Goal: Information Seeking & Learning: Understand process/instructions

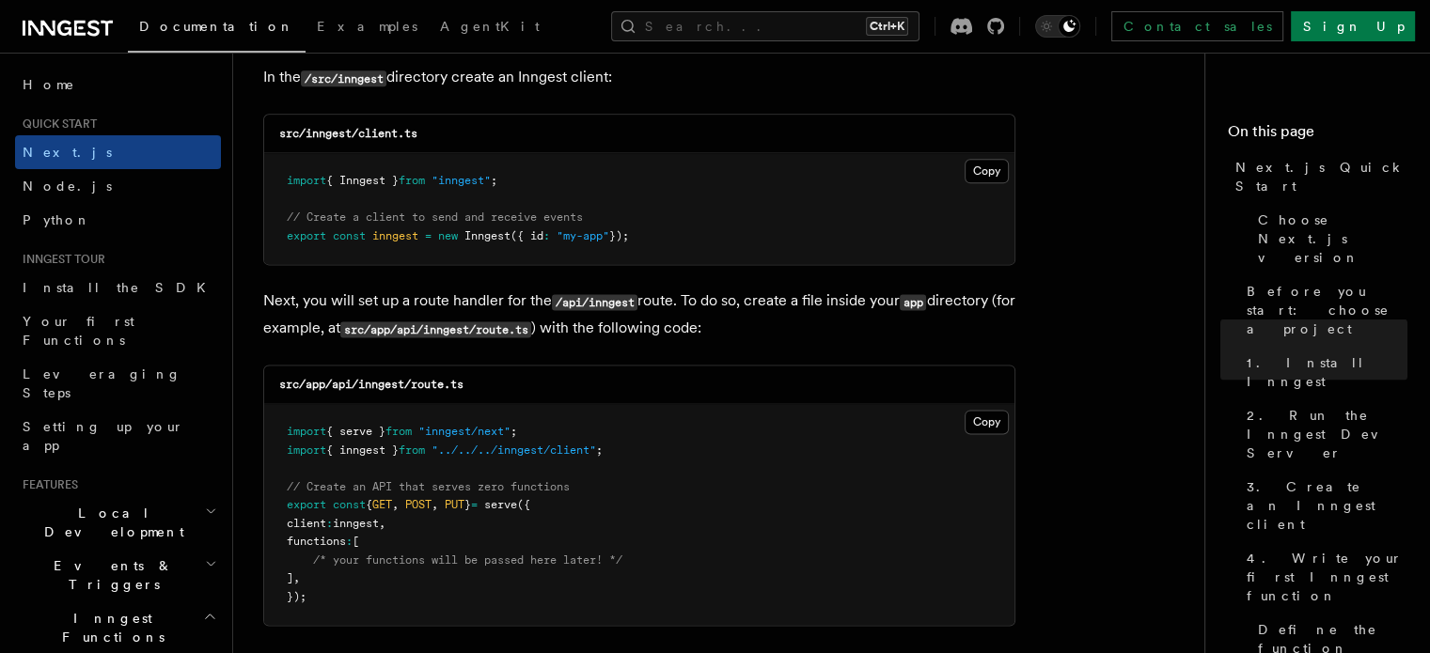
scroll to position [2426, 0]
click at [985, 168] on button "Copy Copied" at bounding box center [987, 171] width 44 height 24
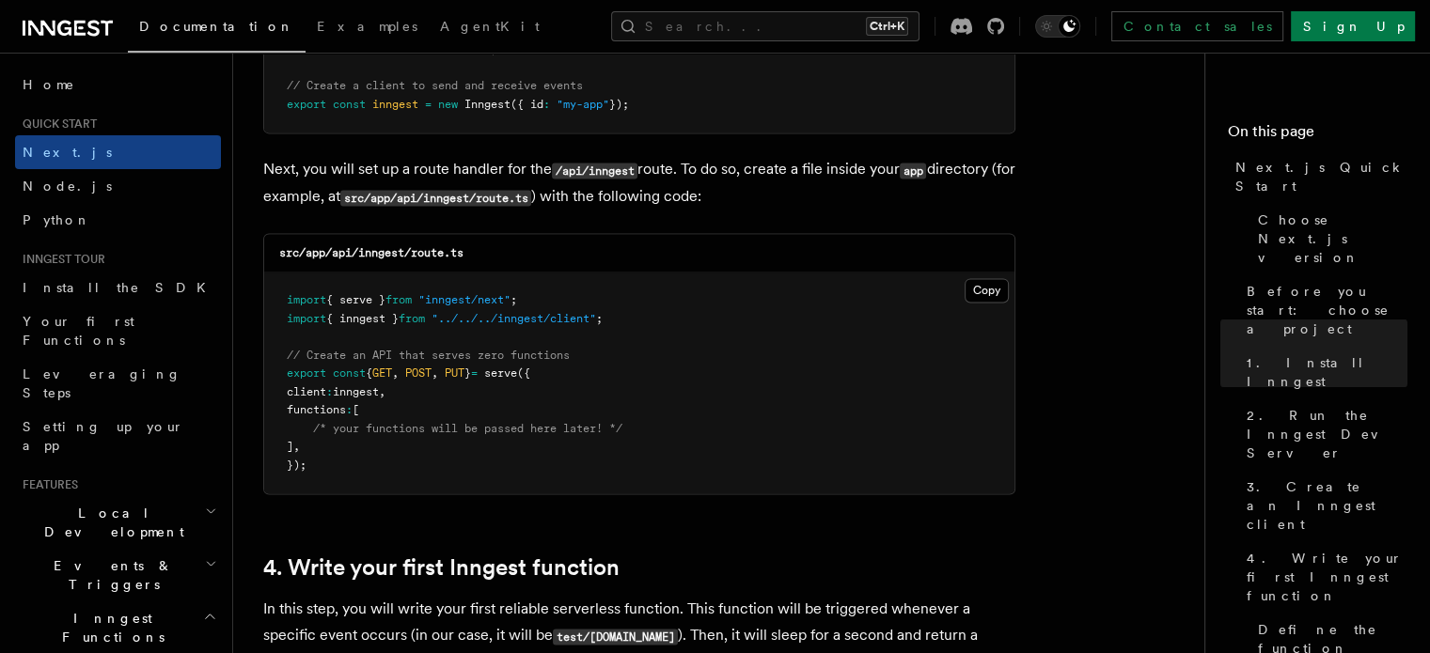
scroll to position [2557, 0]
click at [989, 286] on button "Copy Copied" at bounding box center [987, 290] width 44 height 24
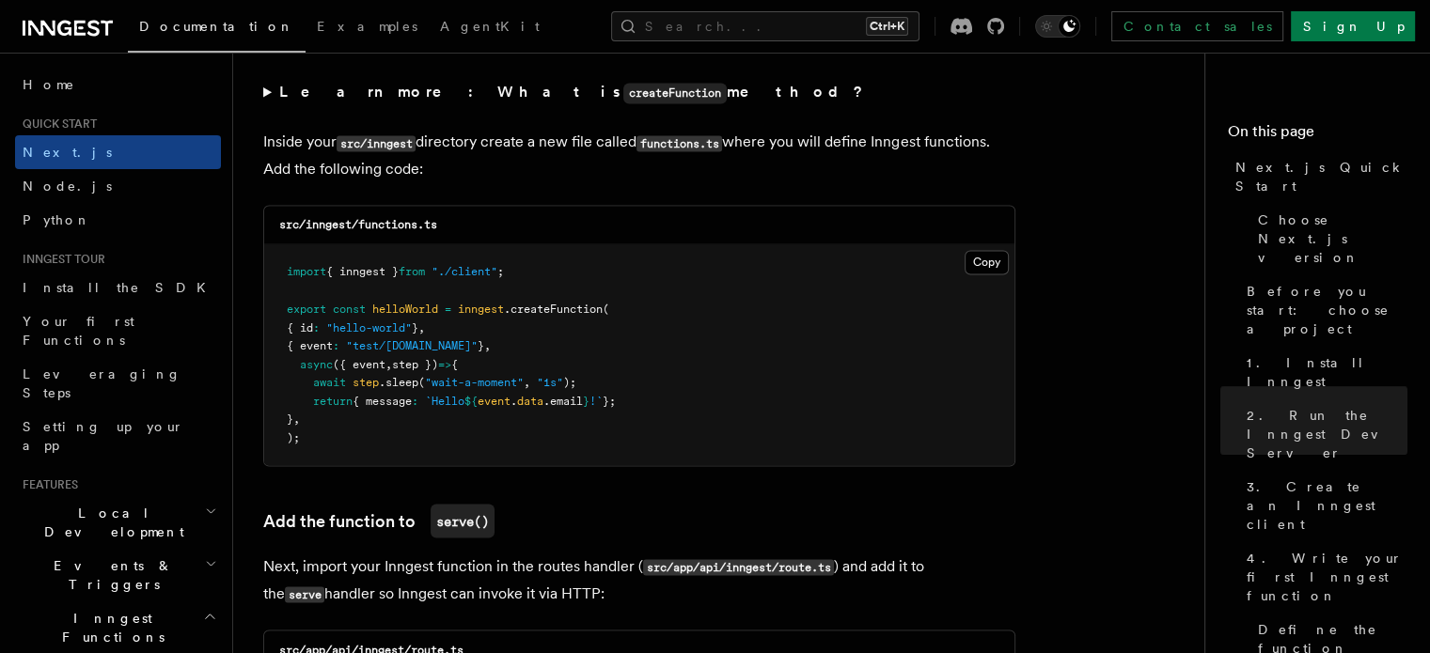
scroll to position [3285, 0]
click at [982, 264] on button "Copy Copied" at bounding box center [987, 260] width 44 height 24
click at [965, 248] on button "Copy Copied" at bounding box center [987, 260] width 44 height 24
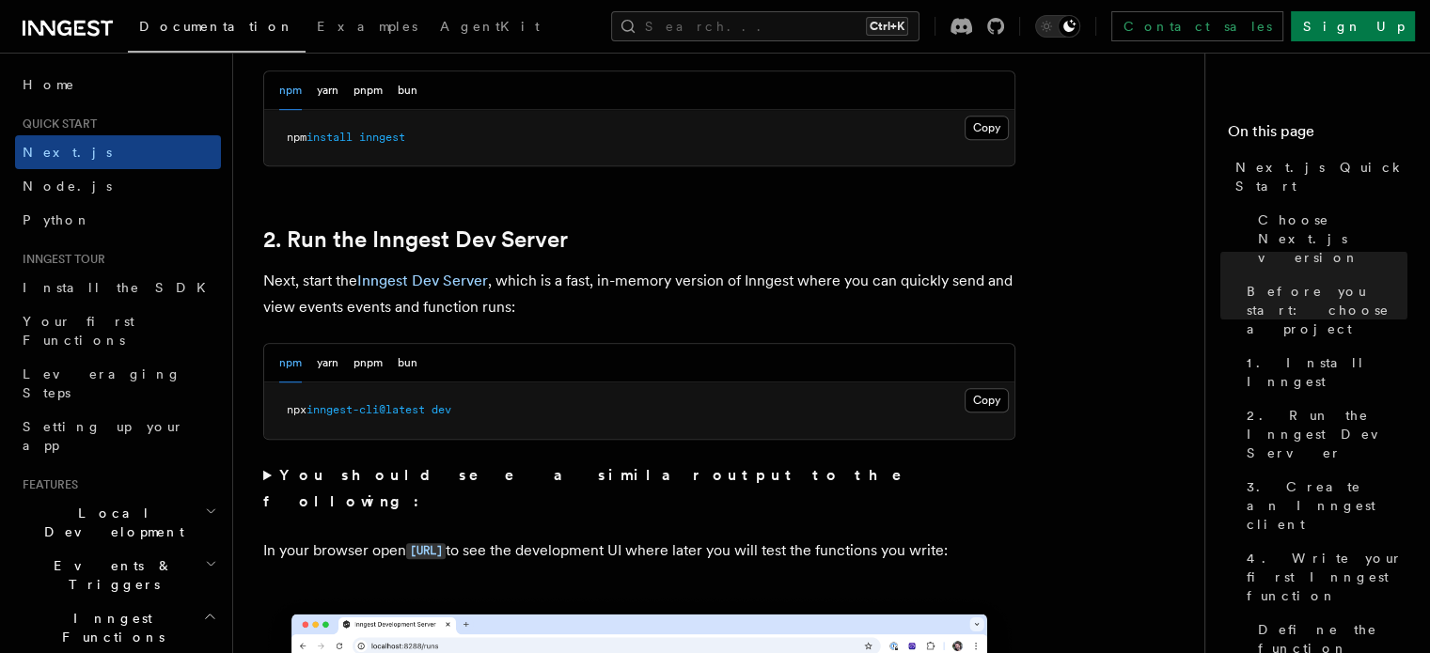
scroll to position [1170, 0]
click at [996, 395] on button "Copy Copied" at bounding box center [987, 399] width 44 height 24
